Goal: Transaction & Acquisition: Purchase product/service

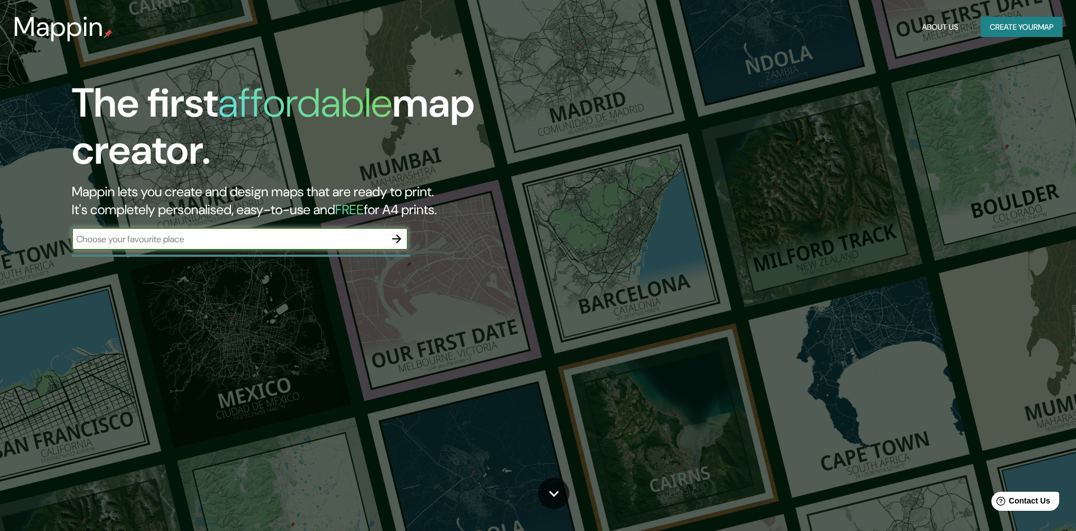
click at [301, 238] on input "text" at bounding box center [229, 239] width 314 height 13
type input "1"
type input "Q"
type input "[US_STATE] D.c"
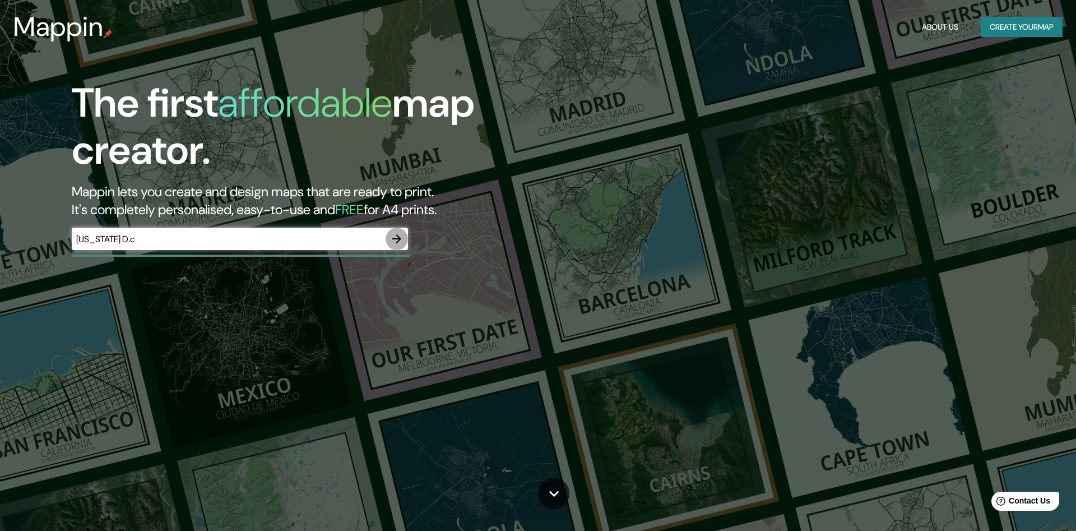
click at [399, 238] on icon "button" at bounding box center [396, 238] width 9 height 9
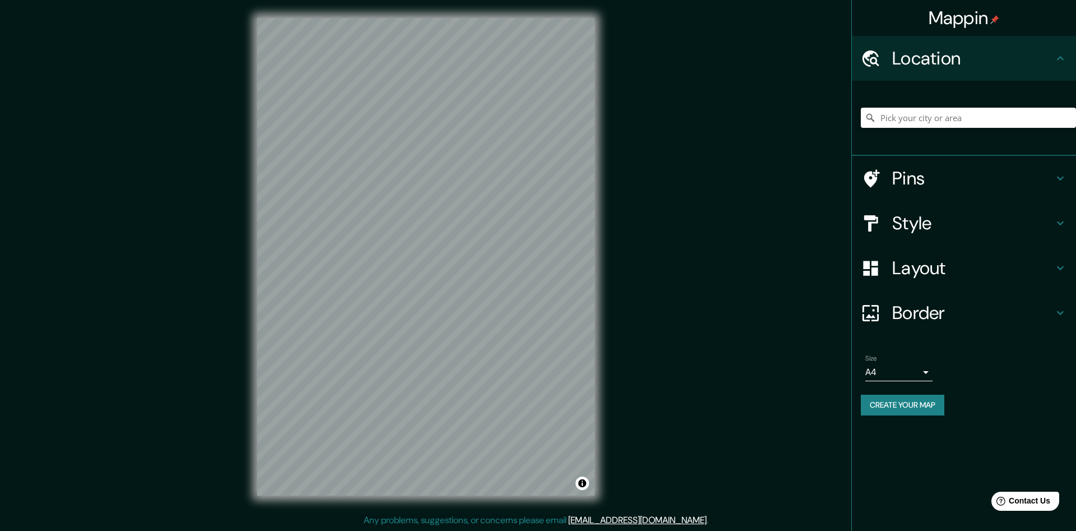
click at [599, 366] on div "© Mapbox © OpenStreetMap Improve this map" at bounding box center [425, 256] width 373 height 513
click at [252, 192] on div "© Mapbox © OpenStreetMap Improve this map" at bounding box center [425, 256] width 373 height 513
click at [911, 405] on button "Create your map" at bounding box center [903, 405] width 84 height 21
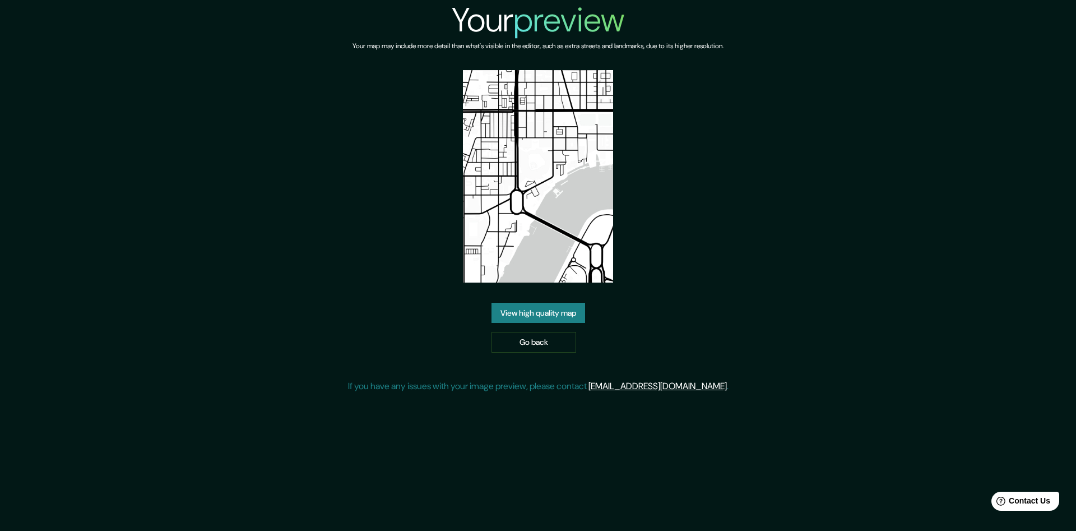
click at [552, 302] on div "Your preview Your map may include more detail than what's visible in the editor…" at bounding box center [538, 201] width 381 height 402
click at [551, 310] on link "View high quality map" at bounding box center [539, 313] width 94 height 21
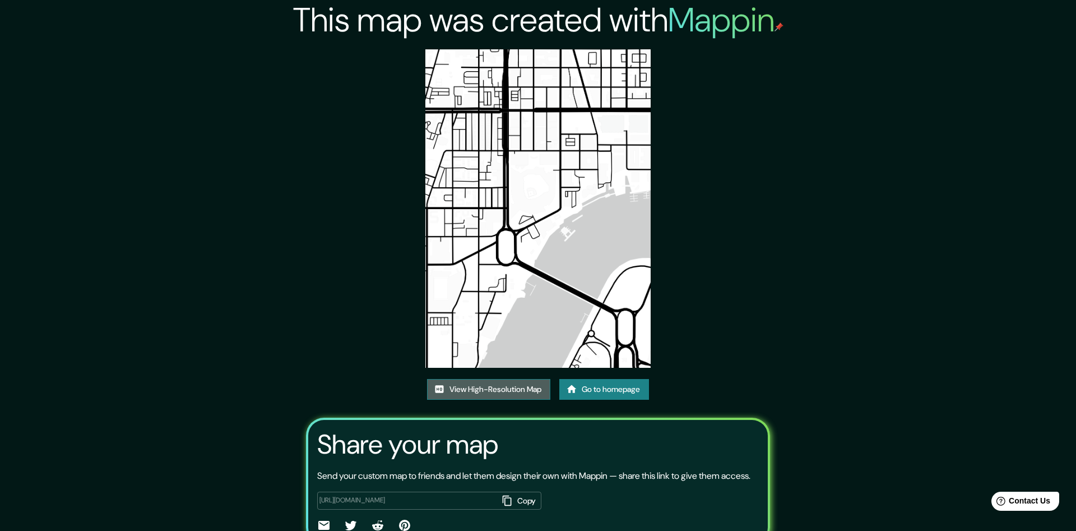
click at [510, 394] on link "View High-Resolution Map" at bounding box center [488, 389] width 123 height 21
